Goal: Information Seeking & Learning: Learn about a topic

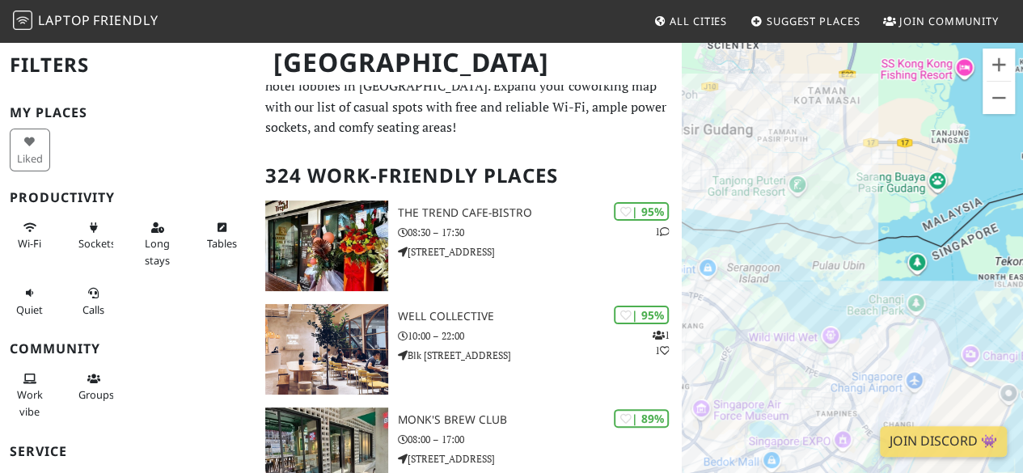
scroll to position [29, 0]
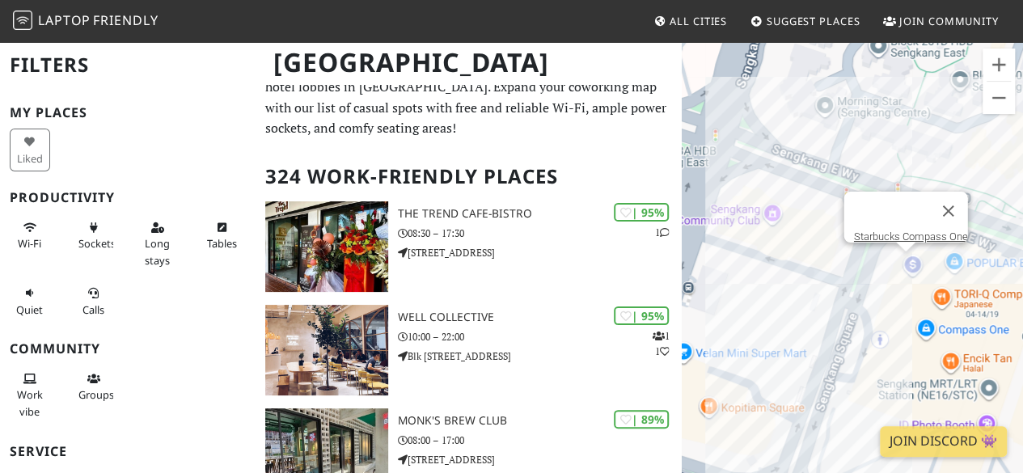
click at [902, 268] on div "To navigate, press the arrow keys. Starbucks Compass One" at bounding box center [851, 276] width 341 height 473
click at [898, 230] on link "Starbucks Compass One" at bounding box center [911, 236] width 114 height 12
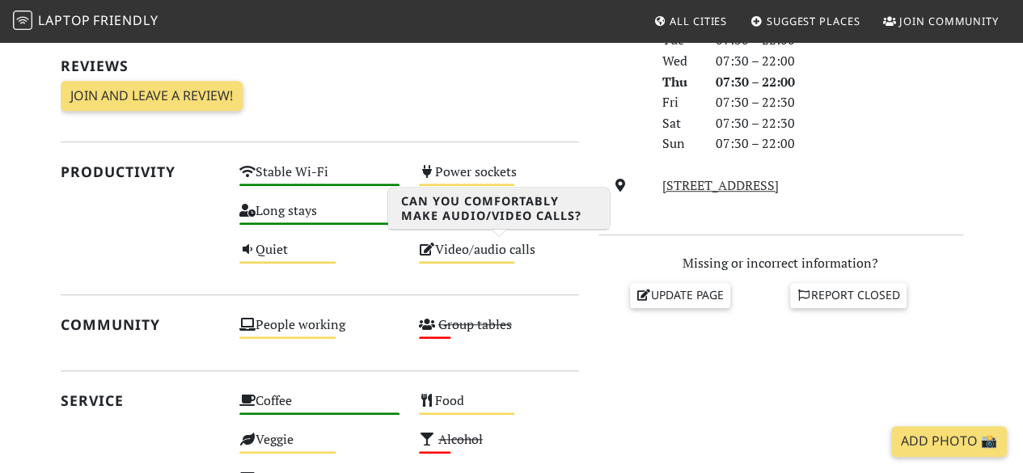
scroll to position [508, 0]
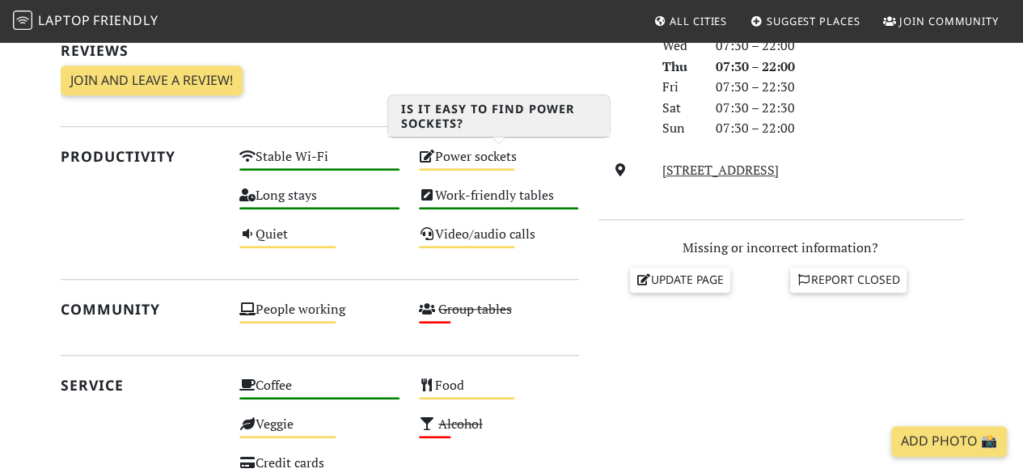
click at [453, 161] on div "Power sockets Medium" at bounding box center [498, 164] width 179 height 39
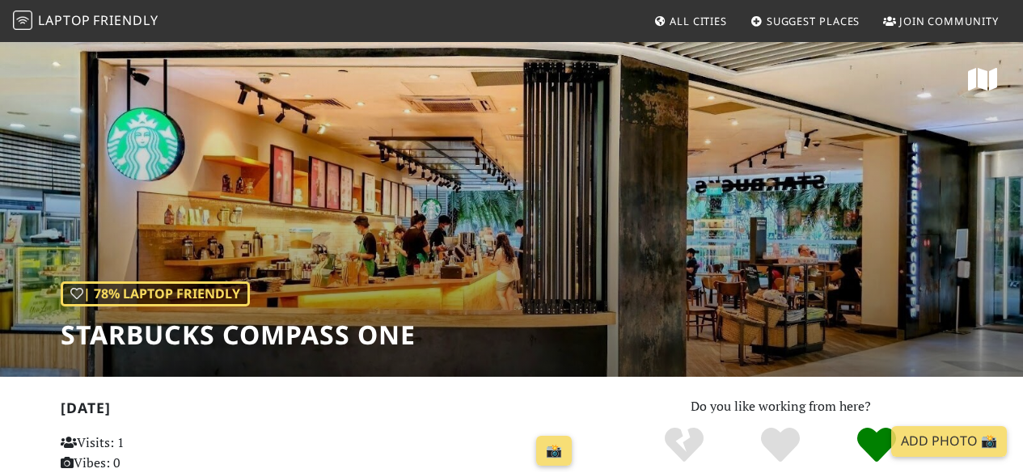
scroll to position [508, 0]
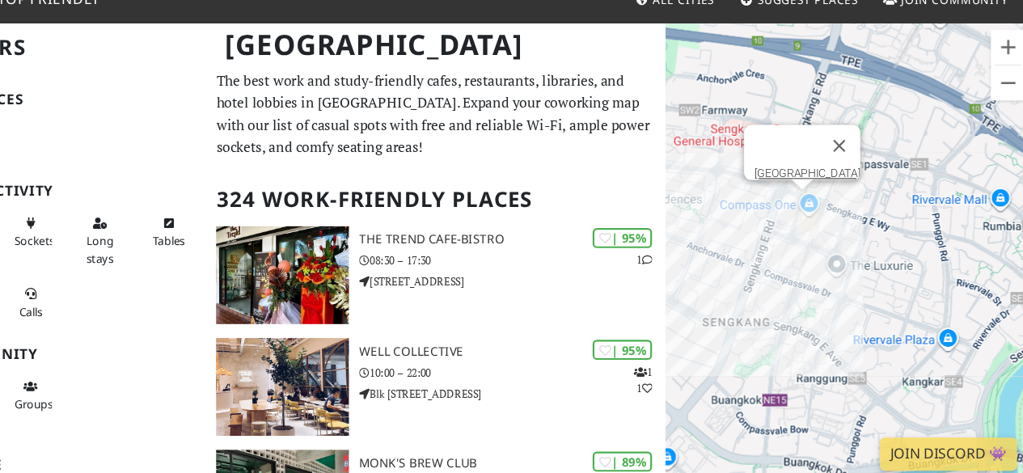
click at [807, 205] on div "To navigate, press the arrow keys. Sengkang Public Library" at bounding box center [851, 276] width 341 height 473
click at [807, 205] on div "To navigate, press the arrow keys. Sengkang Public Library Sengkang Public Libr…" at bounding box center [851, 276] width 341 height 473
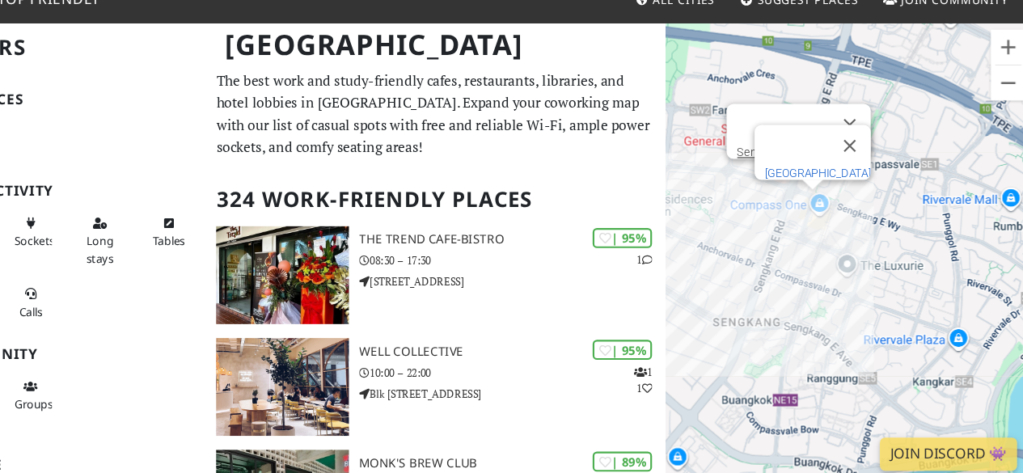
click at [782, 175] on link "Sengkang Public Library" at bounding box center [823, 181] width 98 height 12
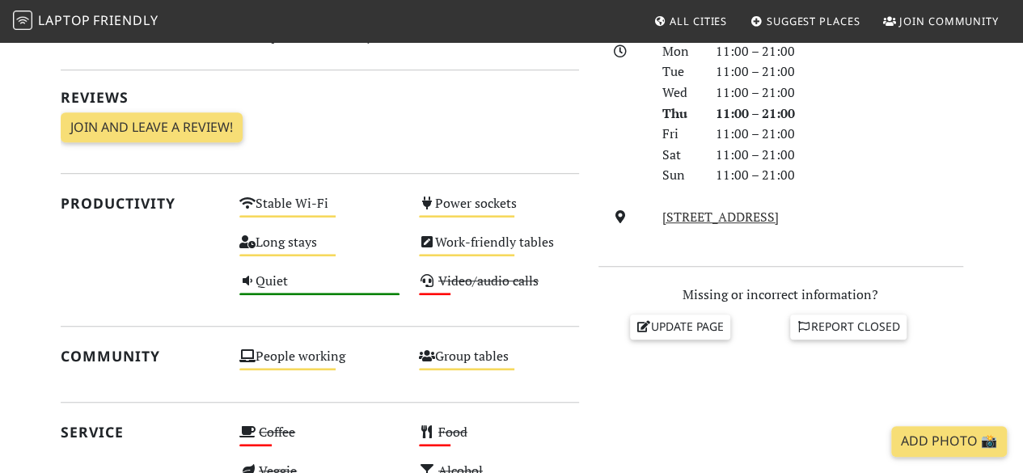
scroll to position [462, 0]
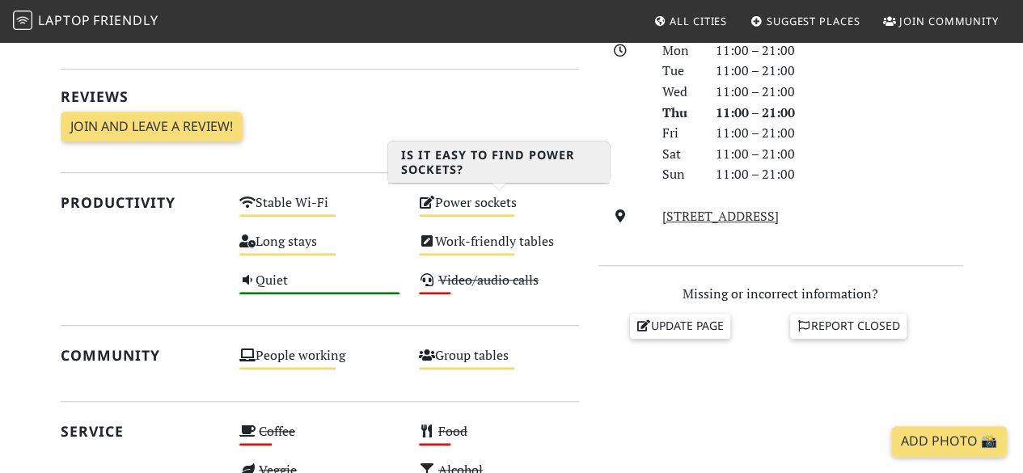
click at [473, 201] on div "Power sockets Medium" at bounding box center [498, 210] width 179 height 39
